Goal: Information Seeking & Learning: Learn about a topic

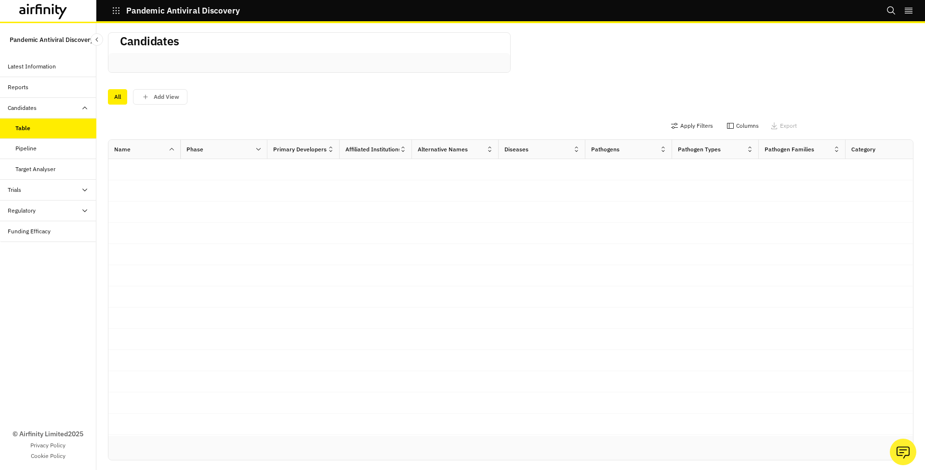
scroll to position [2, 0]
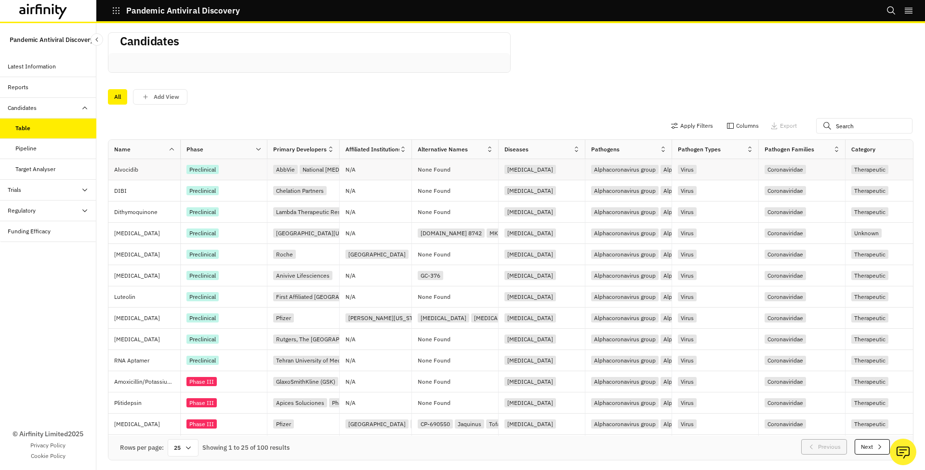
click at [247, 172] on div "Preclinical" at bounding box center [226, 169] width 80 height 13
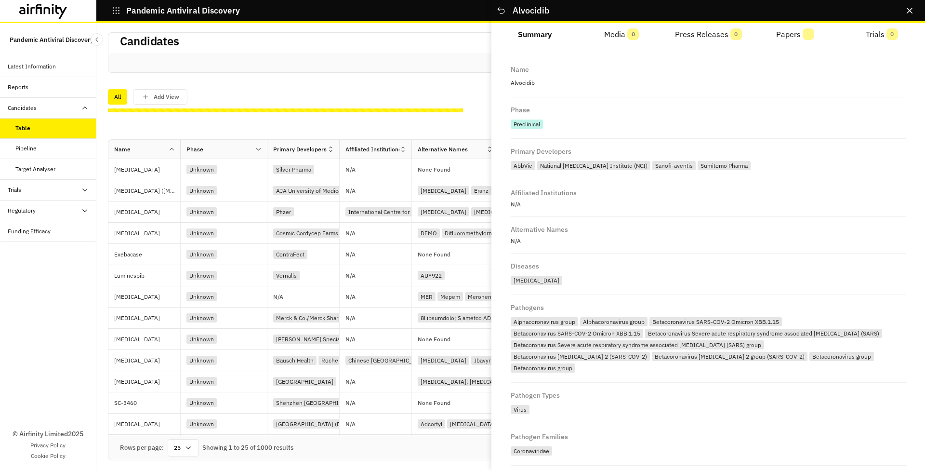
click at [418, 64] on div at bounding box center [309, 62] width 402 height 19
click at [908, 10] on icon "Close" at bounding box center [909, 11] width 6 height 6
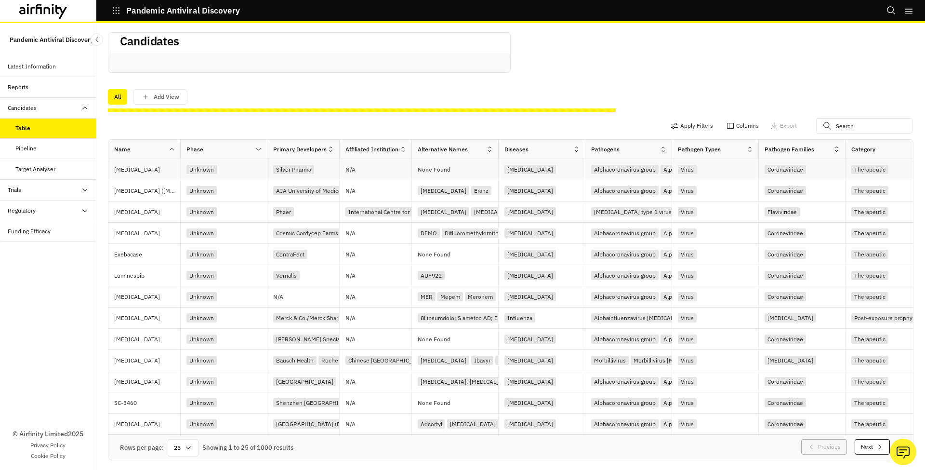
click at [254, 172] on div "Unknown" at bounding box center [226, 169] width 80 height 13
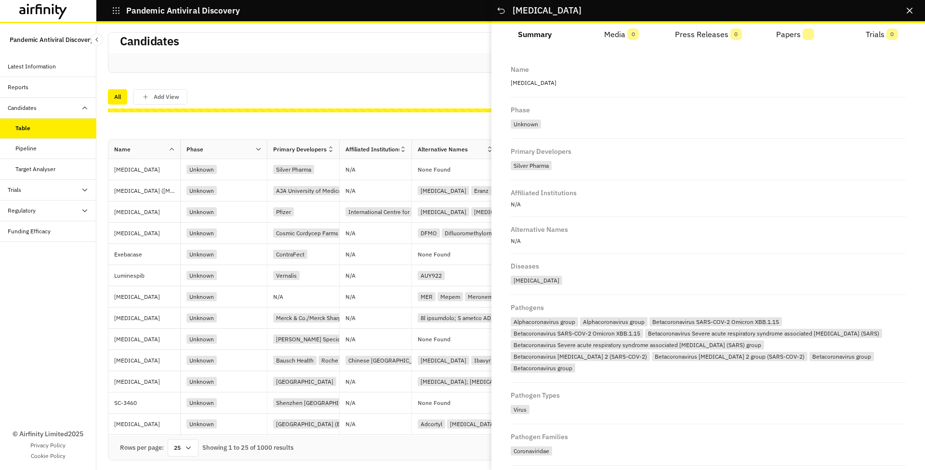
click at [629, 35] on span "0" at bounding box center [633, 34] width 12 height 12
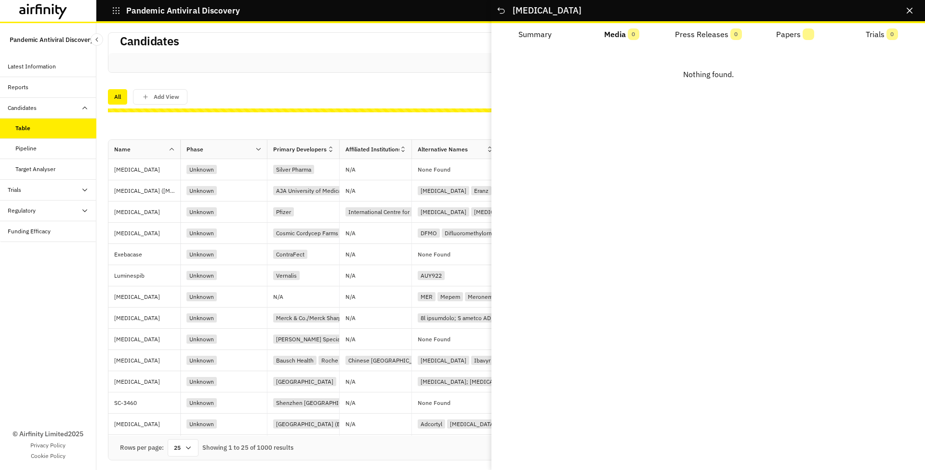
click at [684, 31] on button "Press Releases 0" at bounding box center [708, 34] width 87 height 23
click at [781, 35] on button "Papers" at bounding box center [794, 34] width 87 height 23
click at [886, 29] on button "Trials 0" at bounding box center [881, 34] width 87 height 23
click at [909, 10] on icon "Close" at bounding box center [909, 11] width 6 height 6
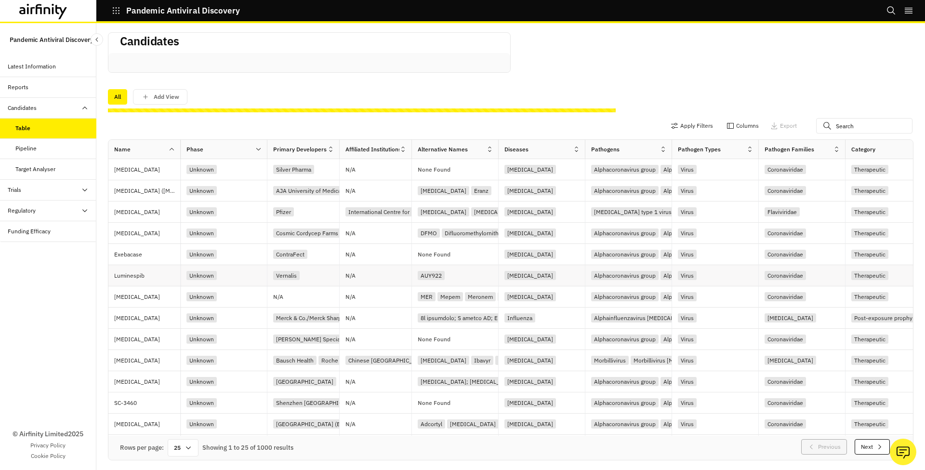
click at [243, 276] on div "Unknown" at bounding box center [226, 275] width 80 height 13
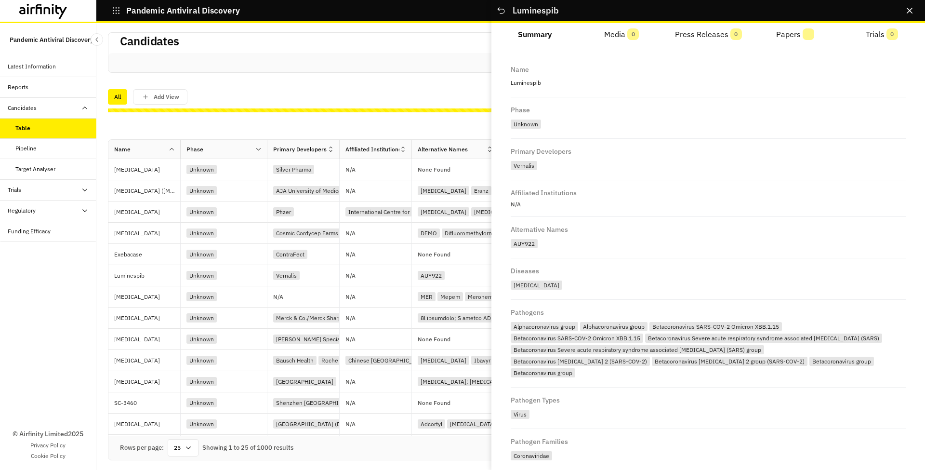
click at [720, 36] on button "Press Releases 0" at bounding box center [708, 34] width 87 height 23
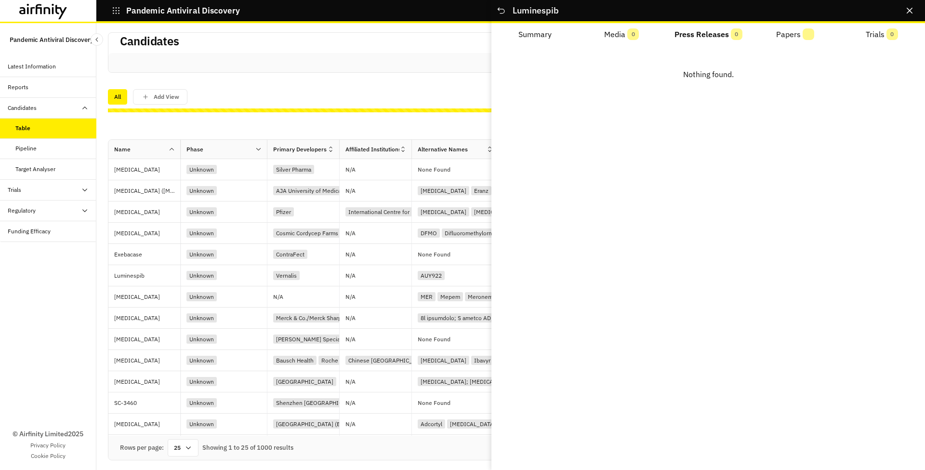
click at [629, 29] on span "0" at bounding box center [633, 34] width 12 height 12
click at [697, 29] on button "Press Releases 0" at bounding box center [708, 34] width 87 height 23
click at [801, 27] on button "Papers" at bounding box center [794, 34] width 87 height 23
click at [889, 28] on span "0" at bounding box center [892, 34] width 12 height 12
click at [912, 11] on icon "Close" at bounding box center [909, 11] width 6 height 6
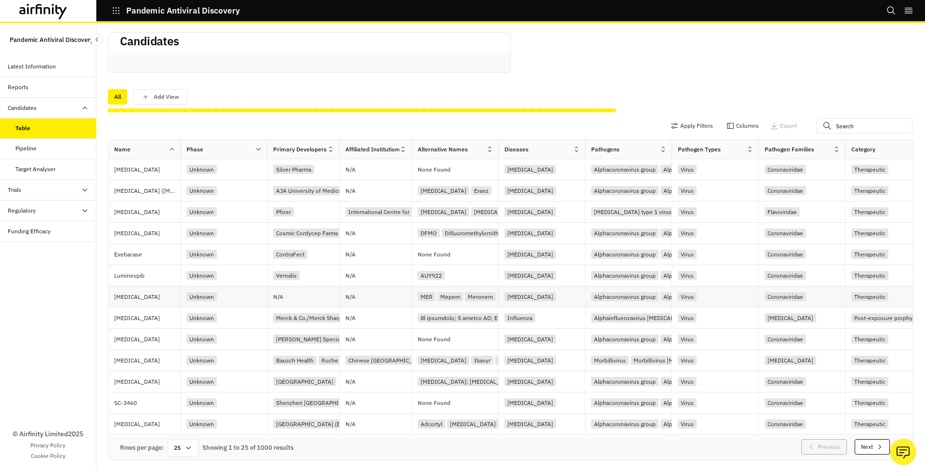
click at [240, 302] on div "Unknown" at bounding box center [226, 296] width 80 height 13
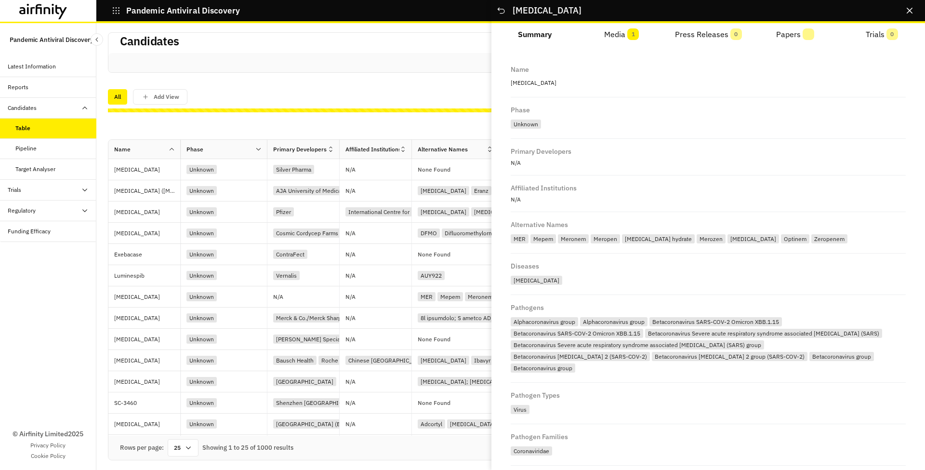
click at [636, 36] on span "1" at bounding box center [633, 34] width 12 height 12
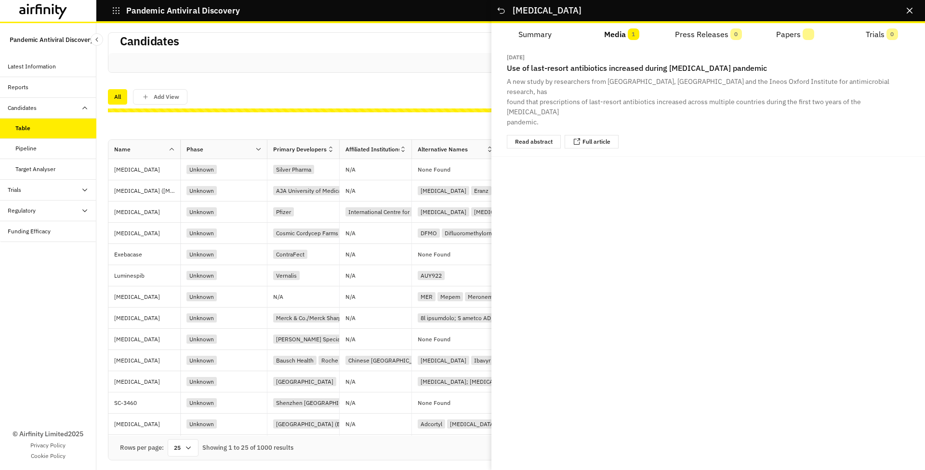
click at [700, 37] on button "Press Releases 0" at bounding box center [708, 34] width 87 height 23
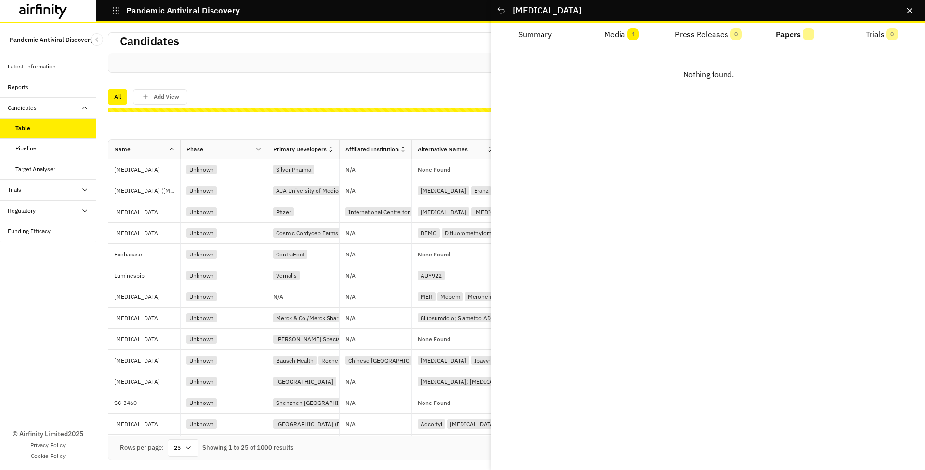
click at [799, 35] on button "Papers" at bounding box center [794, 34] width 87 height 23
click at [890, 34] on span "0" at bounding box center [892, 34] width 12 height 12
click at [911, 8] on icon "Close" at bounding box center [909, 11] width 6 height 6
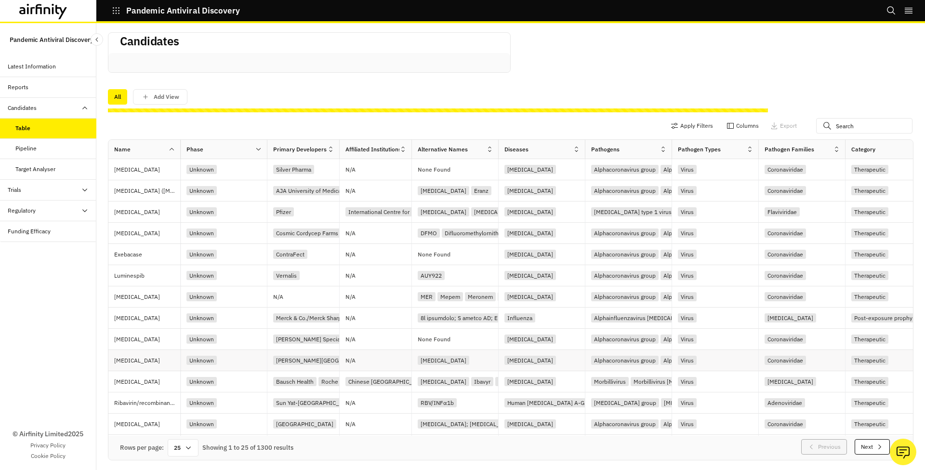
click at [242, 361] on div "Unknown" at bounding box center [226, 360] width 80 height 13
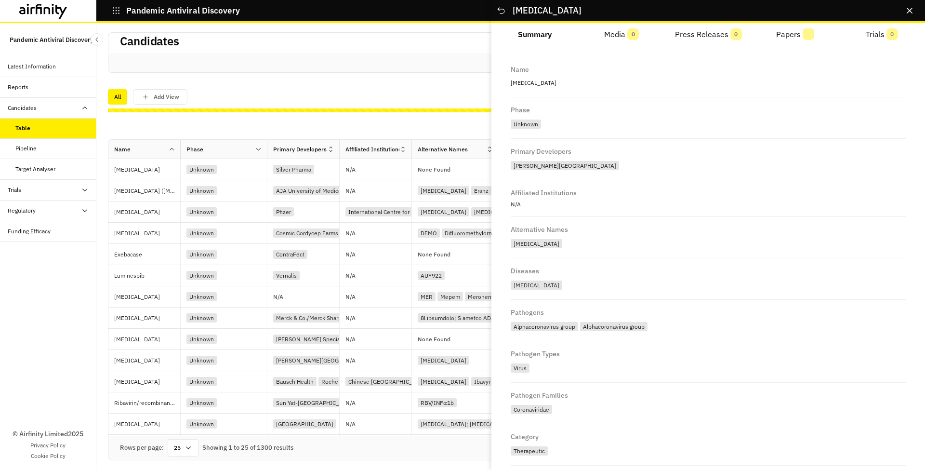
click at [631, 35] on span "0" at bounding box center [633, 34] width 12 height 12
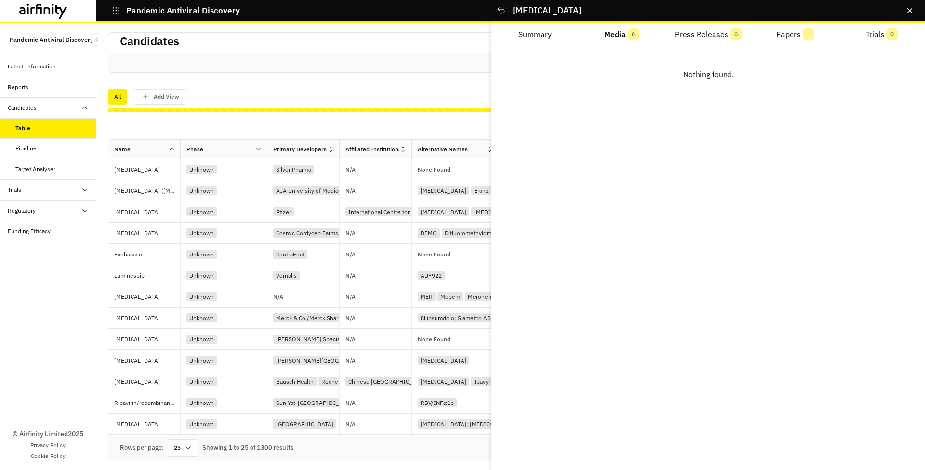
click at [696, 39] on button "Press Releases 0" at bounding box center [708, 34] width 87 height 23
click at [777, 38] on button "Papers" at bounding box center [794, 34] width 87 height 23
click at [867, 34] on button "Trials 0" at bounding box center [881, 34] width 87 height 23
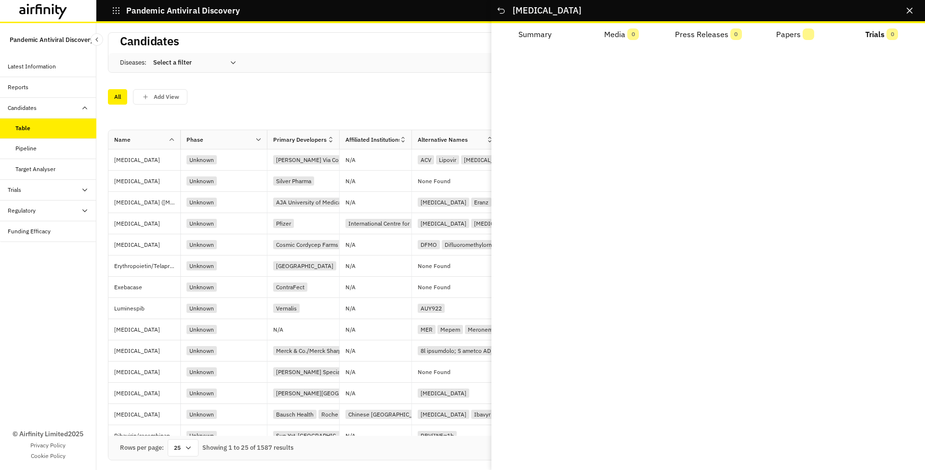
click at [668, 248] on div "Name [MEDICAL_DATA] Phase Unknown Primary Developers [PERSON_NAME][GEOGRAPHIC_D…" at bounding box center [707, 257] width 433 height 424
click at [236, 307] on div "Unknown" at bounding box center [226, 308] width 80 height 13
click at [240, 367] on div "Unknown" at bounding box center [226, 371] width 80 height 13
click at [244, 161] on div "Unknown" at bounding box center [226, 159] width 80 height 13
click at [248, 214] on div "Unknown" at bounding box center [224, 223] width 87 height 21
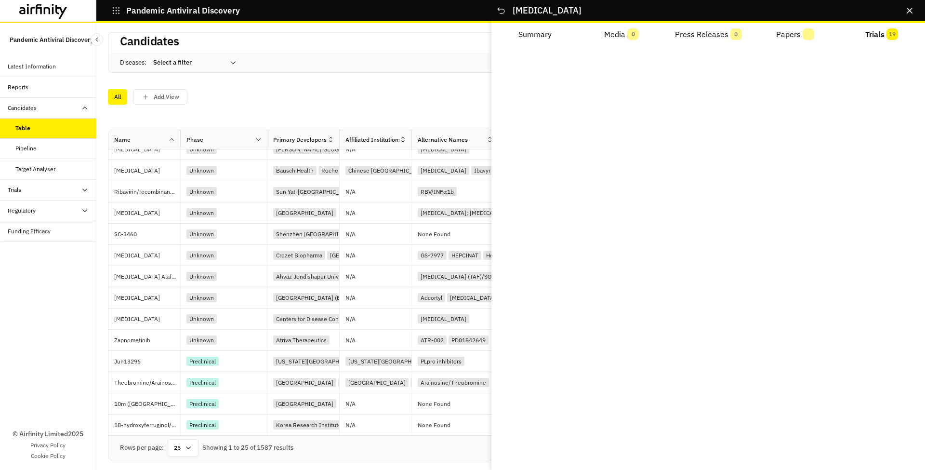
scroll to position [246, 0]
click at [249, 354] on div "Preclinical" at bounding box center [226, 360] width 80 height 13
click at [257, 224] on div "Unknown" at bounding box center [224, 233] width 87 height 21
click at [268, 190] on div "Sun Yat-[GEOGRAPHIC_DATA]" at bounding box center [303, 191] width 72 height 21
click at [65, 105] on div "Candidates" at bounding box center [52, 108] width 89 height 9
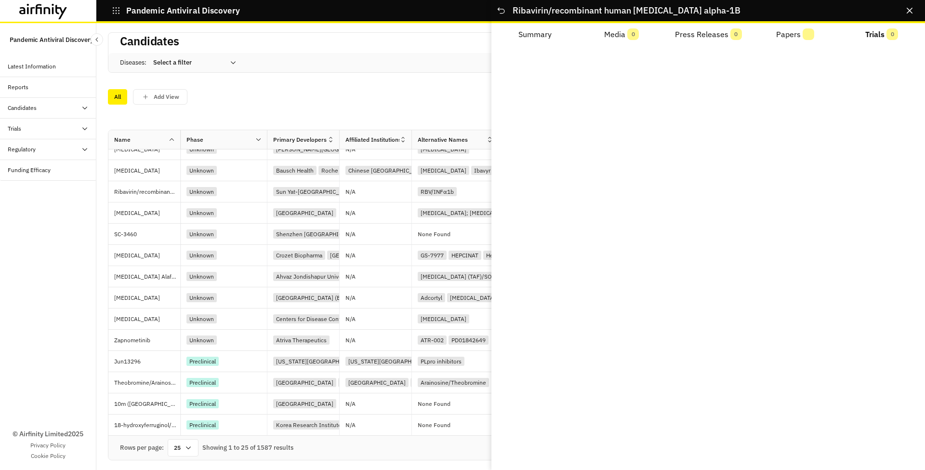
click at [60, 132] on div "Trials" at bounding box center [52, 128] width 89 height 9
click at [796, 40] on button "Papers" at bounding box center [794, 34] width 87 height 23
click at [799, 32] on button "Papers" at bounding box center [794, 34] width 87 height 23
click at [793, 39] on button "Papers" at bounding box center [794, 34] width 87 height 23
